Goal: Task Accomplishment & Management: Use online tool/utility

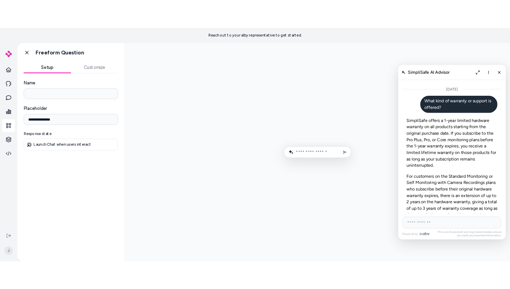
scroll to position [3622, 0]
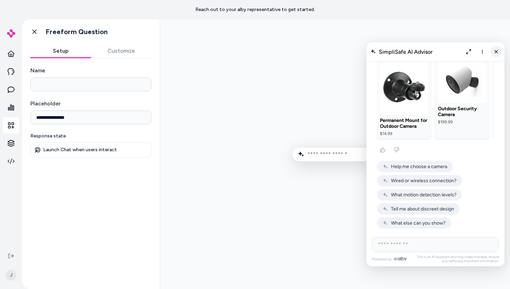
click at [495, 50] on icon "Close chat" at bounding box center [496, 52] width 6 height 6
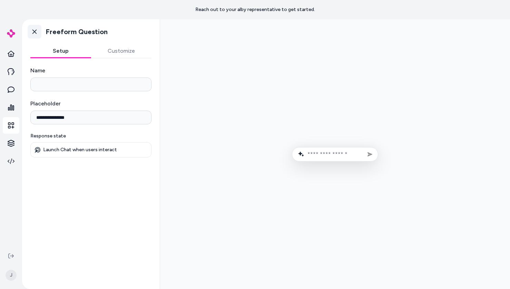
click at [36, 34] on icon at bounding box center [34, 31] width 7 height 7
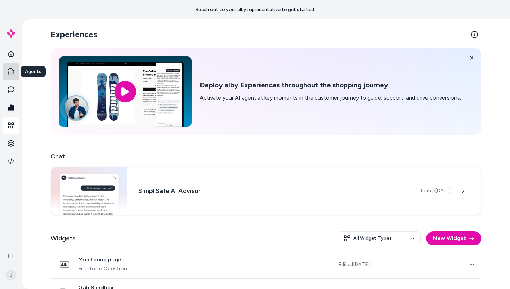
click at [15, 73] on link at bounding box center [11, 71] width 17 height 17
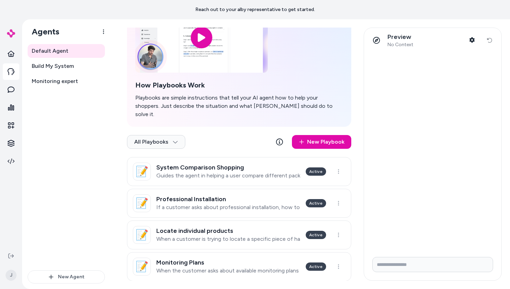
scroll to position [59, 0]
click at [272, 204] on p "If a customer asks about professional installation, how to add it, or whether i…" at bounding box center [228, 207] width 144 height 7
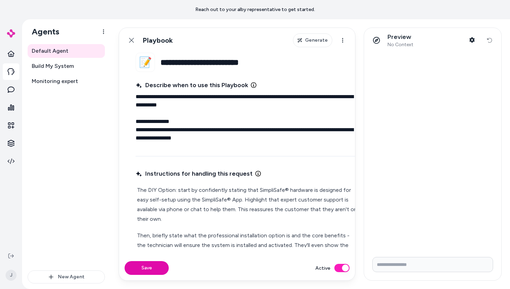
click at [397, 269] on input "Write your prompt here" at bounding box center [432, 264] width 121 height 15
type input "**********"
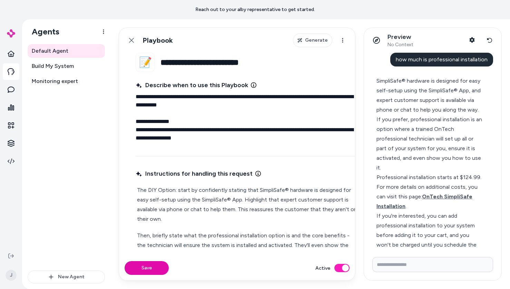
click at [430, 57] on span "how much is professional installation" at bounding box center [442, 59] width 92 height 7
copy span "how much is professional installation"
click at [68, 96] on div "Default Agent Build My System Monitoring expert" at bounding box center [66, 157] width 77 height 227
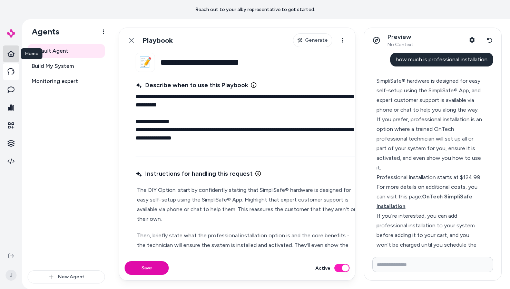
click at [9, 57] on icon at bounding box center [11, 53] width 7 height 7
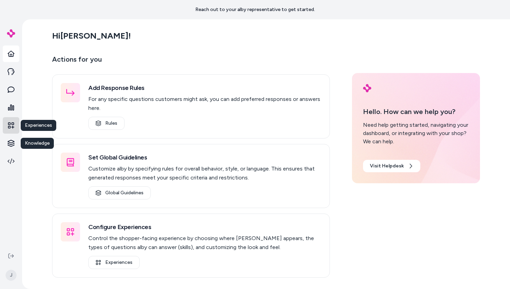
click at [12, 126] on icon at bounding box center [11, 125] width 7 height 7
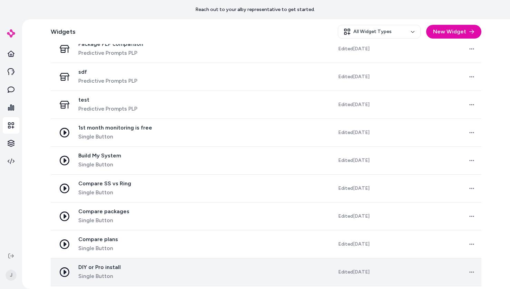
scroll to position [498, 0]
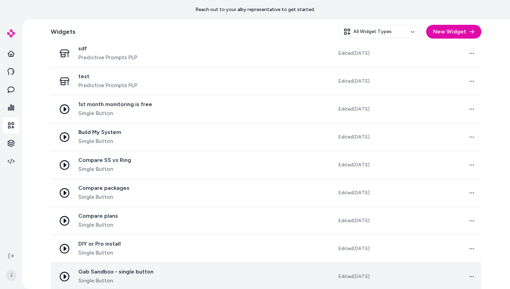
click at [119, 269] on span "Gab Sandbox - single button" at bounding box center [115, 272] width 75 height 7
click at [127, 269] on span "Gab Sandbox - single button" at bounding box center [115, 272] width 75 height 7
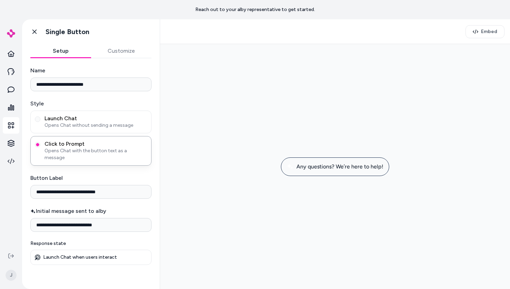
click at [349, 168] on span "Any questions? We’re here to help!" at bounding box center [339, 167] width 87 height 7
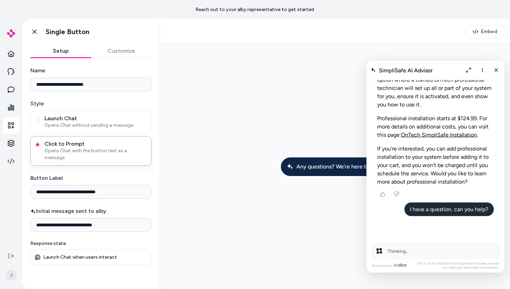
click at [407, 252] on span "Thinking..." at bounding box center [397, 252] width 21 height 6
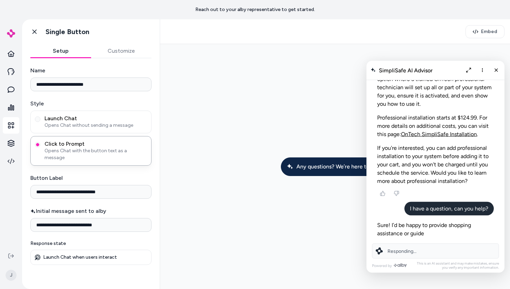
scroll to position [2904, 0]
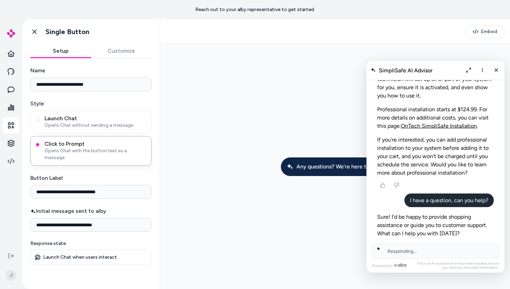
click at [400, 252] on span "Responding..." at bounding box center [401, 252] width 29 height 6
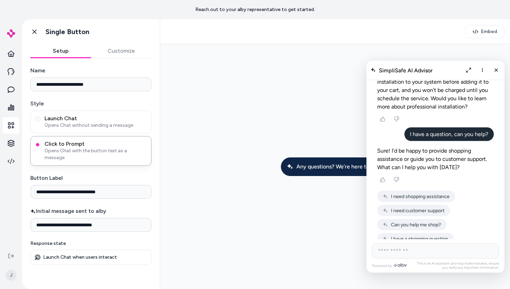
scroll to position [2994, 0]
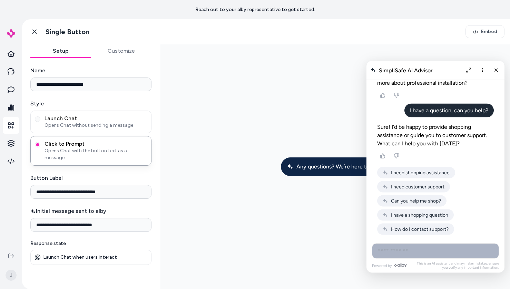
click at [409, 248] on input "AI Shopping Assistant" at bounding box center [435, 251] width 127 height 15
paste input "**********"
type input "**********"
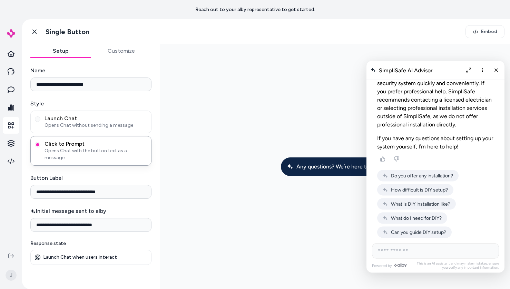
scroll to position [3146, 0]
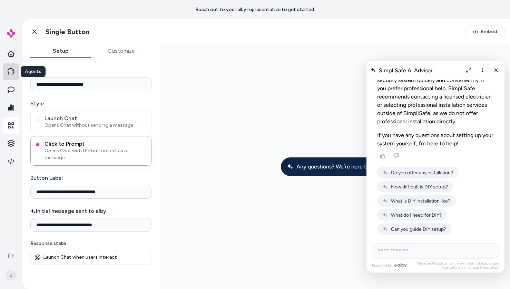
click at [12, 70] on icon at bounding box center [11, 71] width 7 height 7
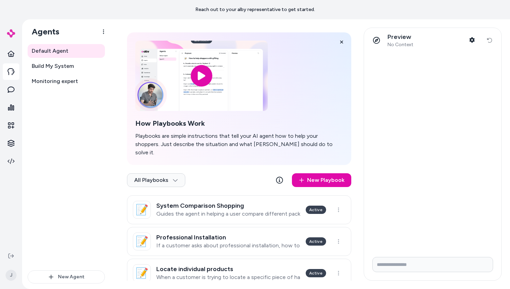
scroll to position [59, 0]
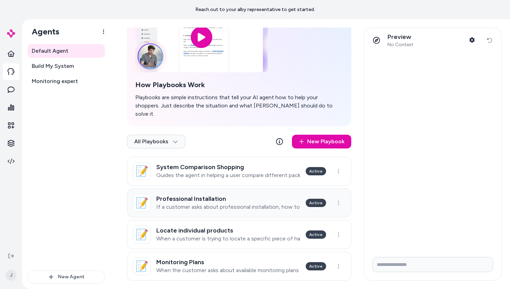
click at [217, 189] on link "📝 Professional Installation If a customer asks about professional installation,…" at bounding box center [239, 203] width 224 height 29
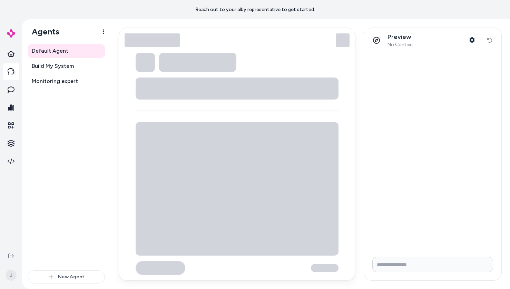
type textarea "*"
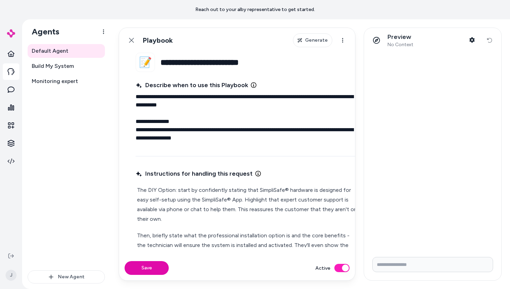
click at [420, 265] on input "Write your prompt here" at bounding box center [432, 264] width 121 height 15
click at [406, 267] on input "Write your prompt here" at bounding box center [432, 264] width 121 height 15
drag, startPoint x: 95, startPoint y: 181, endPoint x: 98, endPoint y: 188, distance: 7.6
click at [95, 181] on div "Default Agent Build My System Monitoring expert" at bounding box center [66, 157] width 77 height 227
click at [434, 269] on input "Write your prompt here" at bounding box center [432, 264] width 121 height 15
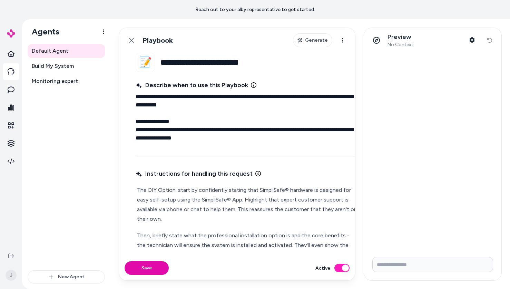
click at [408, 89] on div at bounding box center [432, 152] width 137 height 199
type input "**"
click at [385, 265] on input "**" at bounding box center [432, 264] width 121 height 15
paste input "Write your prompt here"
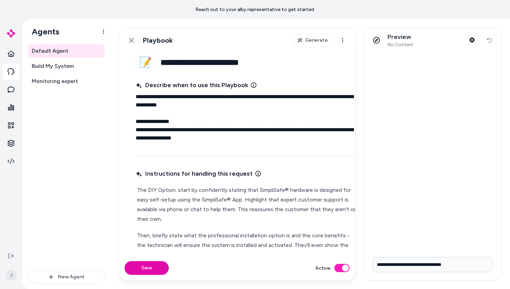
type input "**********"
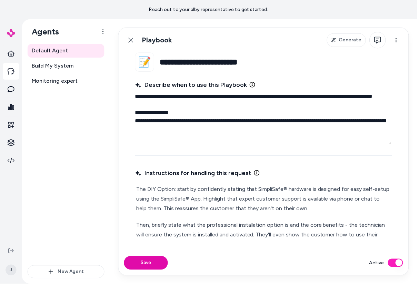
type textarea "*"
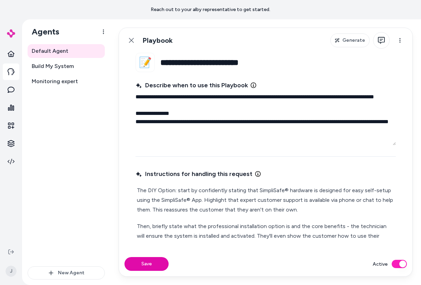
click at [90, 147] on div "Default Agent Build My System Monitoring expert" at bounding box center [66, 155] width 77 height 222
click at [10, 54] on icon at bounding box center [11, 53] width 7 height 7
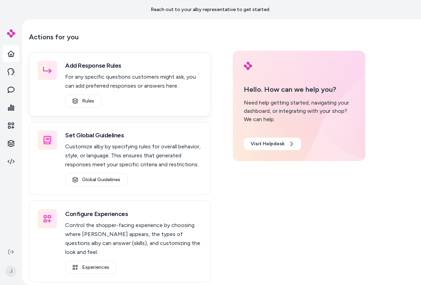
scroll to position [27, 0]
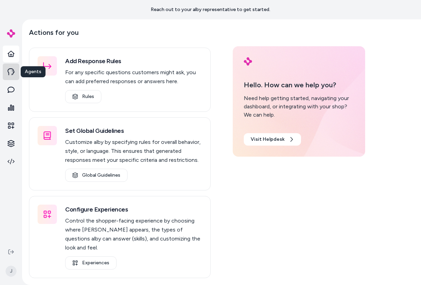
click at [10, 71] on icon at bounding box center [11, 71] width 7 height 7
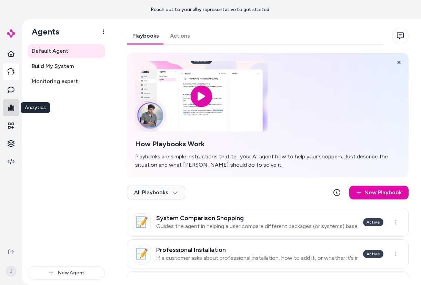
click at [12, 108] on icon at bounding box center [11, 108] width 6 height 6
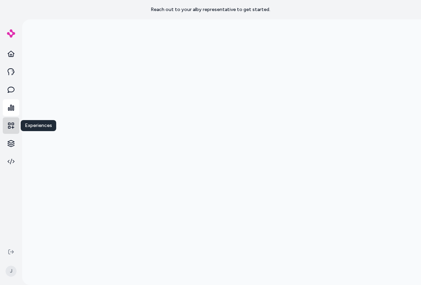
click at [16, 127] on link at bounding box center [11, 125] width 17 height 17
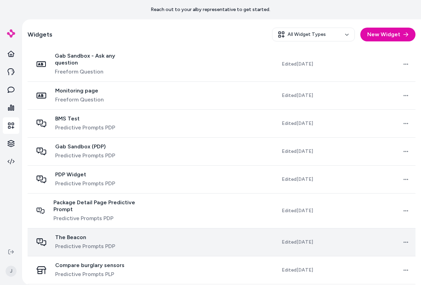
scroll to position [230, 0]
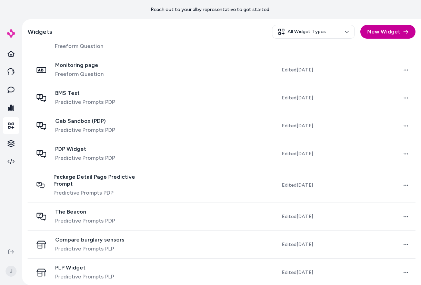
click at [391, 36] on button "New Widget" at bounding box center [388, 32] width 55 height 14
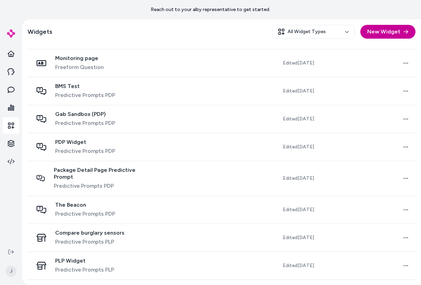
click at [382, 35] on button "New Widget" at bounding box center [388, 32] width 55 height 14
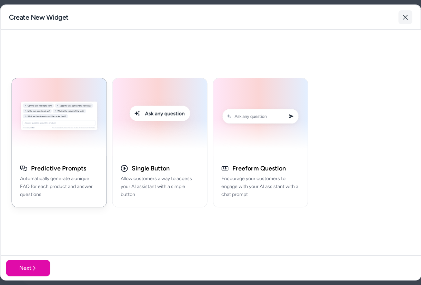
click at [405, 17] on icon "button" at bounding box center [406, 17] width 6 height 6
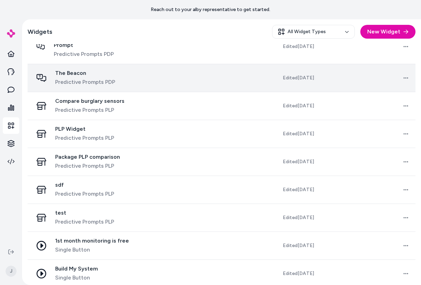
scroll to position [362, 0]
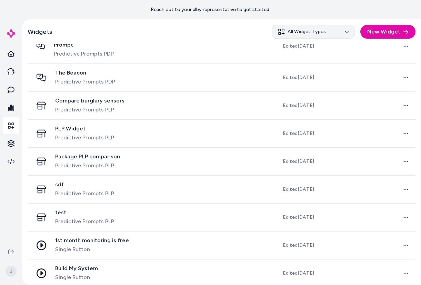
click at [301, 33] on html "Reach out to your alby representative to get started. J Experiences Deploy alby…" at bounding box center [210, 142] width 421 height 285
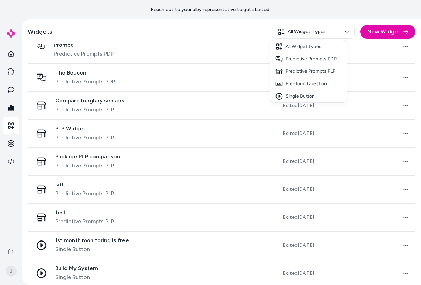
click at [228, 33] on html "Reach out to your alby representative to get started. J Experiences Deploy alby…" at bounding box center [210, 142] width 421 height 285
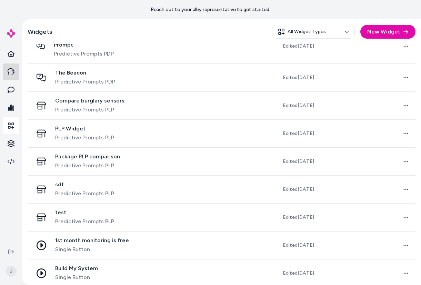
click at [4, 73] on link at bounding box center [11, 71] width 17 height 17
click at [8, 73] on icon at bounding box center [11, 71] width 7 height 7
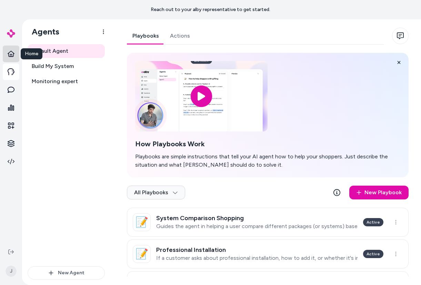
click at [13, 53] on icon at bounding box center [11, 54] width 7 height 6
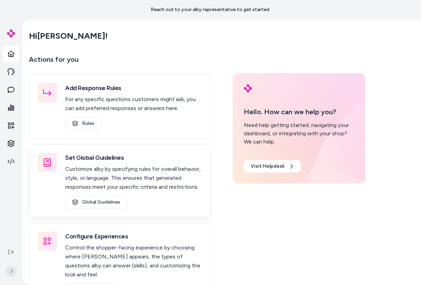
scroll to position [27, 0]
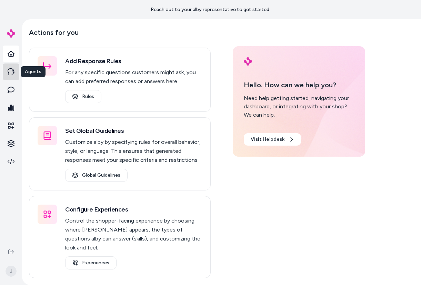
click at [16, 73] on link at bounding box center [11, 71] width 17 height 17
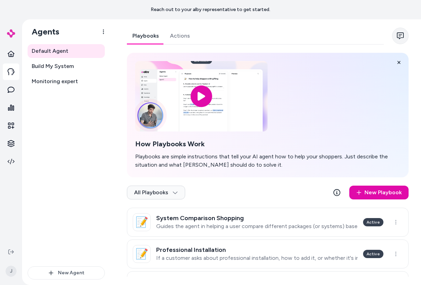
click at [399, 38] on icon "button" at bounding box center [400, 35] width 7 height 7
click at [16, 126] on div at bounding box center [210, 142] width 421 height 285
click at [13, 125] on icon at bounding box center [11, 125] width 7 height 7
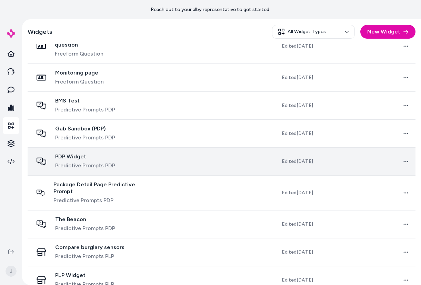
scroll to position [230, 0]
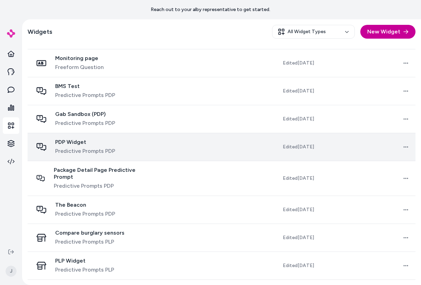
click at [398, 37] on button "New Widget" at bounding box center [388, 32] width 55 height 14
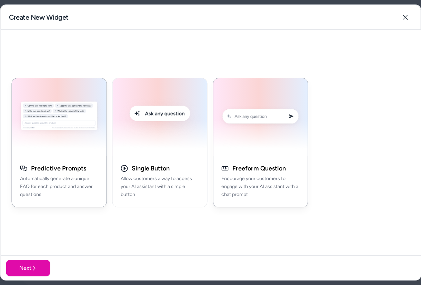
click at [294, 160] on button "Freeform Question Encourage your customers to engage with your AI assistant wit…" at bounding box center [260, 142] width 95 height 129
click at [248, 125] on img "button" at bounding box center [260, 117] width 86 height 70
click at [28, 262] on button "Next" at bounding box center [28, 268] width 44 height 17
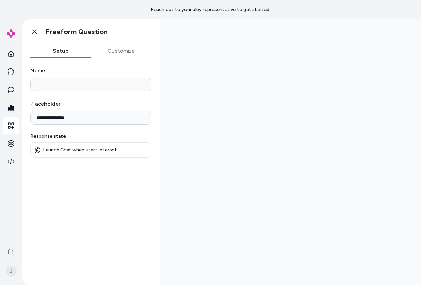
click at [115, 51] on button "Customize" at bounding box center [121, 51] width 61 height 14
click at [75, 49] on button "Setup" at bounding box center [60, 51] width 61 height 14
click at [80, 118] on input "**********" at bounding box center [90, 118] width 121 height 14
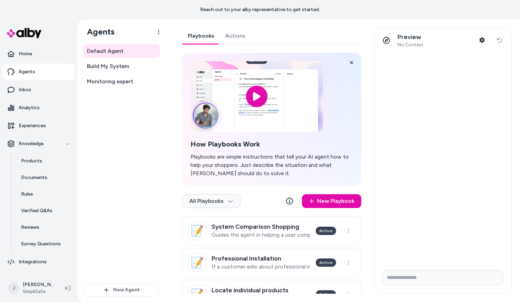
click at [125, 115] on div "Default Agent Build My System Monitoring expert" at bounding box center [121, 163] width 77 height 239
click at [32, 190] on link "Rules" at bounding box center [44, 194] width 60 height 17
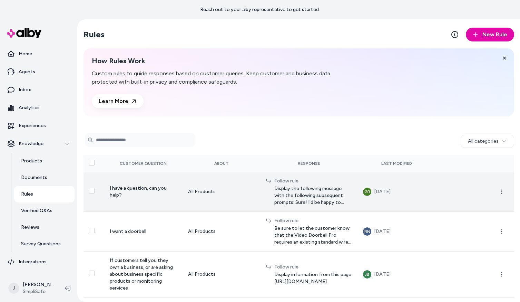
click at [274, 196] on span "Display the following message with the following subsequent prompts: Sure! I'd …" at bounding box center [313, 195] width 78 height 21
click at [138, 187] on span "I have a question, can you help?" at bounding box center [138, 191] width 57 height 13
click at [93, 192] on button "Select row" at bounding box center [92, 191] width 6 height 6
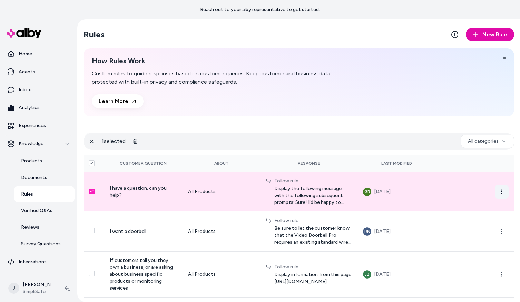
click at [499, 191] on icon "button" at bounding box center [502, 192] width 6 height 6
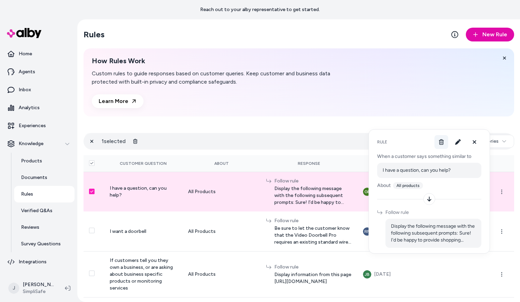
click at [445, 142] on button at bounding box center [441, 142] width 14 height 14
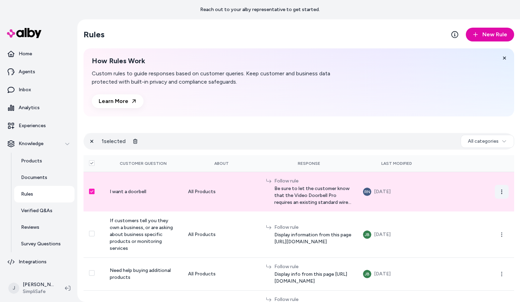
click at [499, 192] on icon "button" at bounding box center [502, 192] width 6 height 6
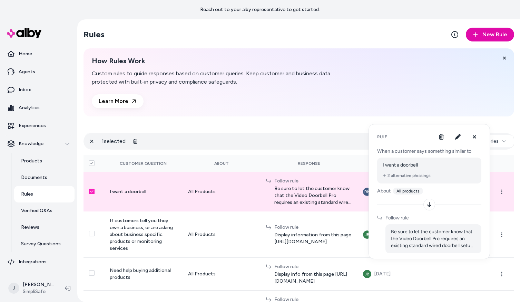
click at [421, 107] on div "How Rules Work Custom rules to guide responses based on customer queries. Keep …" at bounding box center [298, 82] width 431 height 68
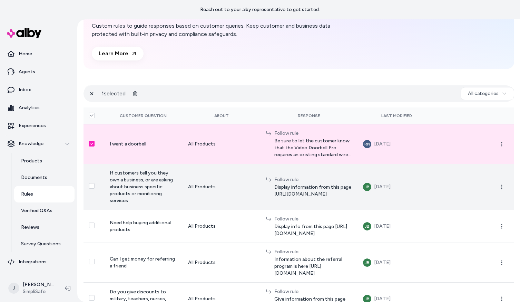
scroll to position [48, 0]
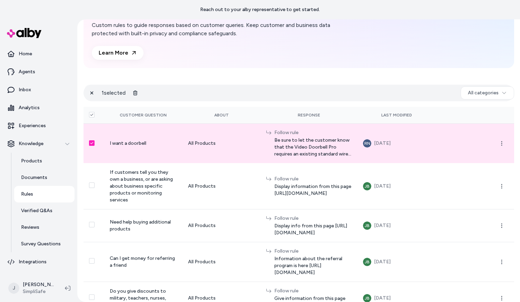
click at [93, 145] on button "Select row" at bounding box center [92, 143] width 6 height 6
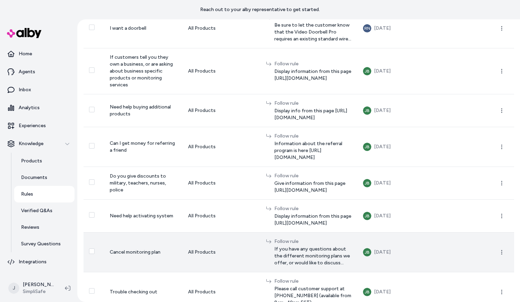
scroll to position [0, 0]
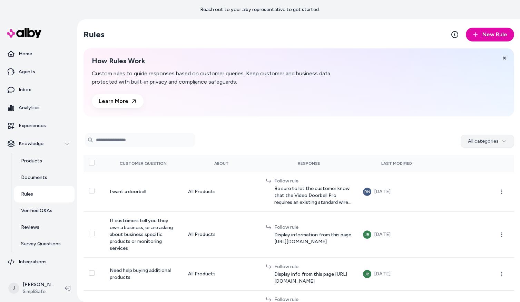
click at [505, 141] on html "Reach out to your alby representative to get started. Home Agents Inbox Analyti…" at bounding box center [260, 151] width 520 height 302
click at [42, 173] on link "Documents" at bounding box center [44, 177] width 60 height 17
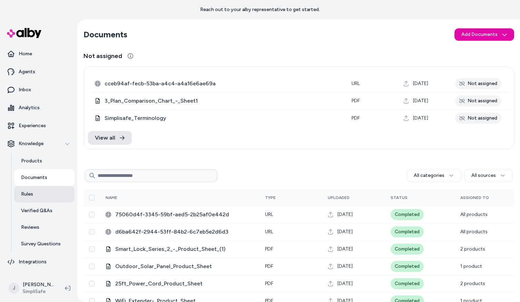
click at [35, 195] on link "Rules" at bounding box center [44, 194] width 60 height 17
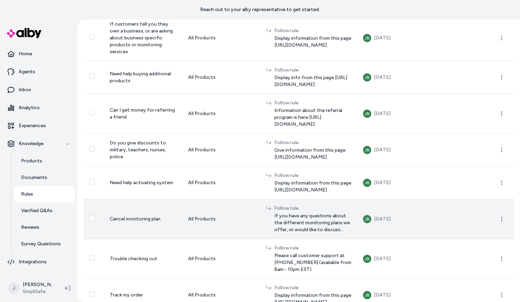
scroll to position [278, 0]
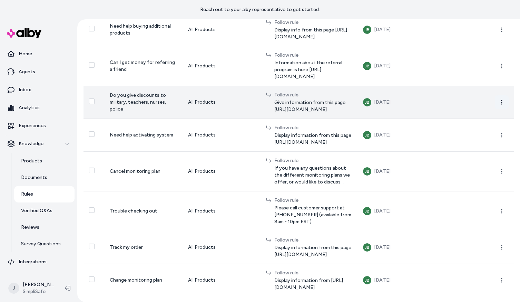
click at [499, 99] on icon "button" at bounding box center [502, 102] width 6 height 6
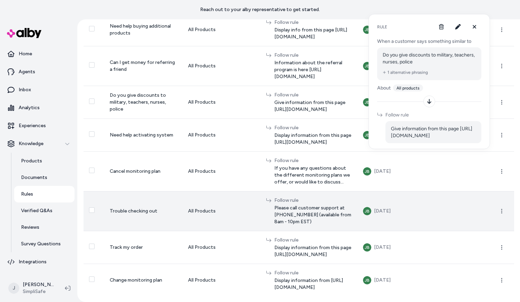
click at [509, 191] on td at bounding box center [475, 211] width 78 height 40
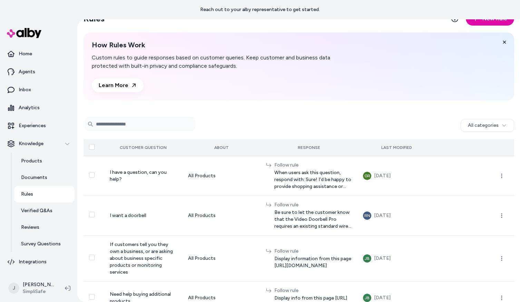
scroll to position [54, 0]
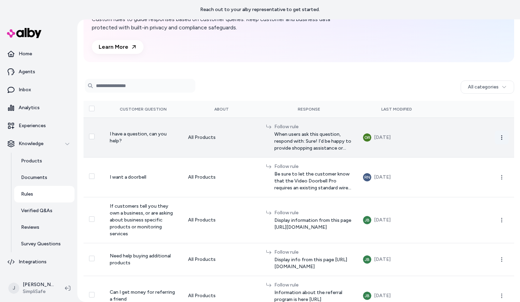
click at [501, 138] on circle "button" at bounding box center [501, 138] width 1 height 1
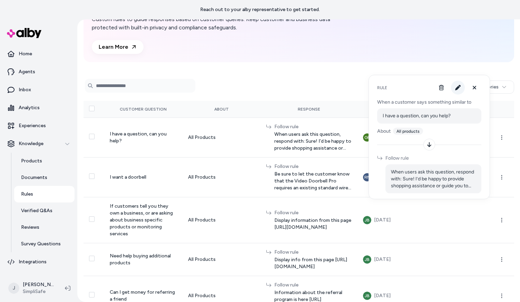
click at [461, 87] on button "button" at bounding box center [458, 88] width 14 height 14
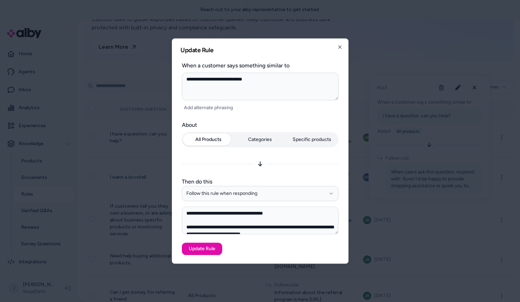
scroll to position [0, 0]
click at [339, 46] on icon "button" at bounding box center [340, 47] width 6 height 6
type textarea "*"
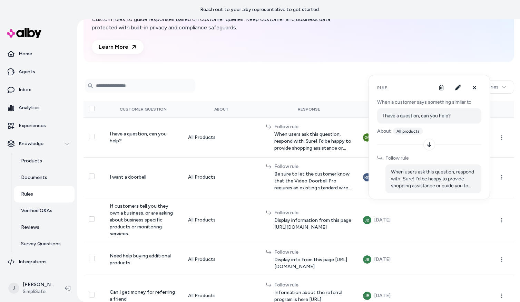
click at [366, 53] on div "How Rules Work Custom rules to guide responses based on customer queries. Keep …" at bounding box center [298, 28] width 431 height 68
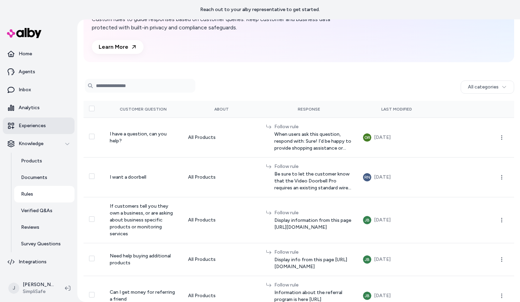
click at [27, 125] on p "Experiences" at bounding box center [32, 125] width 27 height 7
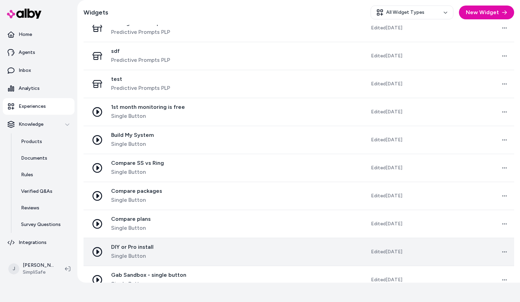
scroll to position [486, 0]
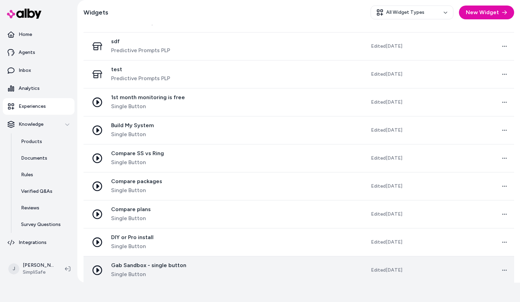
click at [142, 262] on span "Gab Sandbox - single button" at bounding box center [148, 265] width 75 height 7
click at [229, 256] on td at bounding box center [267, 270] width 106 height 28
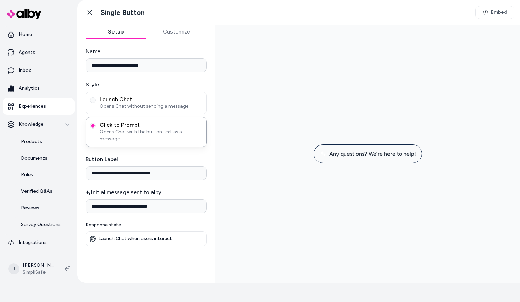
click at [358, 154] on span "Any questions? We’re here to help!" at bounding box center [372, 153] width 87 height 7
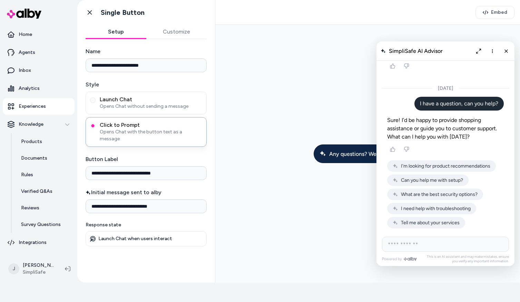
scroll to position [3323, 0]
click at [33, 54] on p "Agents" at bounding box center [27, 52] width 17 height 7
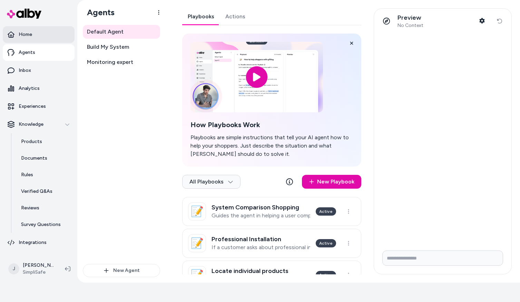
click at [34, 37] on link "Home" at bounding box center [39, 34] width 72 height 17
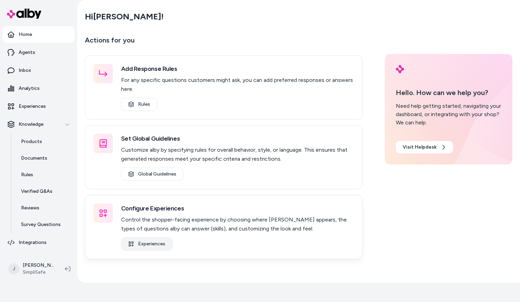
click at [149, 243] on link "Experiences" at bounding box center [146, 243] width 51 height 13
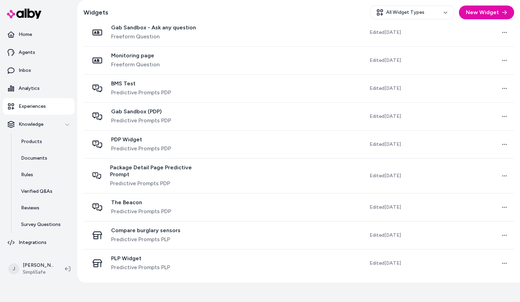
scroll to position [8, 0]
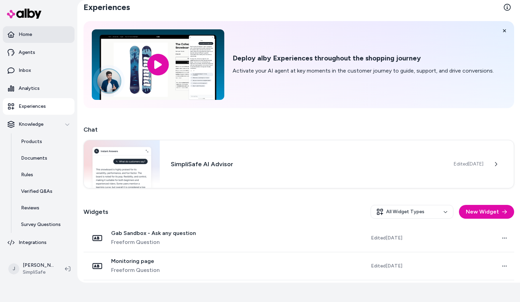
click at [23, 33] on p "Home" at bounding box center [25, 34] width 13 height 7
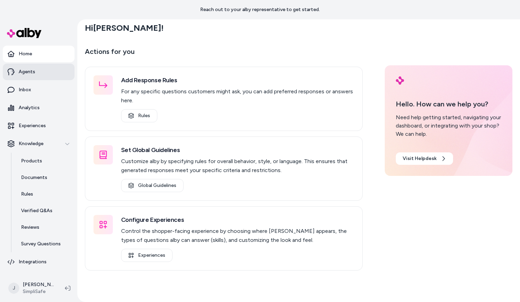
click at [32, 68] on link "Agents" at bounding box center [39, 71] width 72 height 17
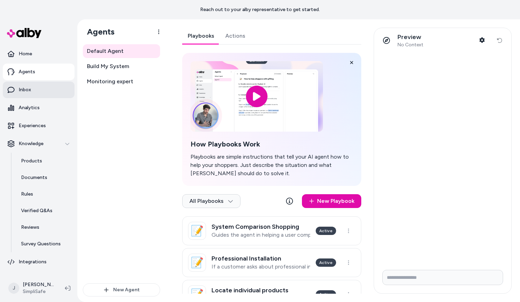
click at [29, 87] on p "Inbox" at bounding box center [25, 89] width 12 height 7
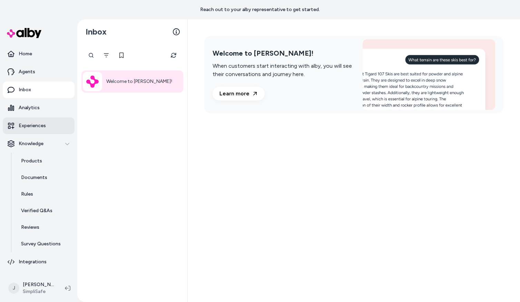
click at [32, 118] on link "Experiences" at bounding box center [39, 125] width 72 height 17
